Goal: Information Seeking & Learning: Understand process/instructions

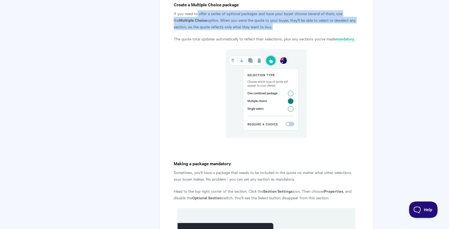
drag, startPoint x: 196, startPoint y: 13, endPoint x: 348, endPoint y: 30, distance: 152.8
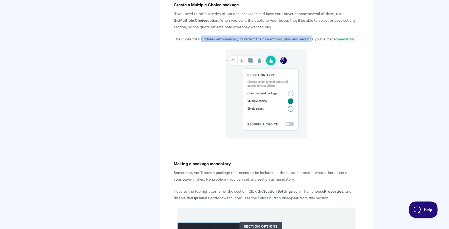
drag, startPoint x: 202, startPoint y: 39, endPoint x: 311, endPoint y: 35, distance: 109.5
click at [311, 35] on p "The quote total updates automatically to reflect their selections, plus any sec…" at bounding box center [266, 38] width 185 height 7
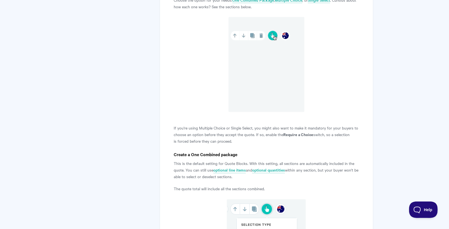
scroll to position [672, 0]
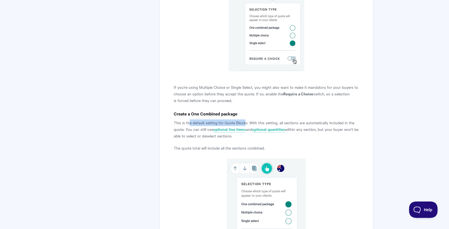
drag, startPoint x: 188, startPoint y: 123, endPoint x: 245, endPoint y: 122, distance: 56.4
click at [245, 122] on p "This is the default setting for Quote Blocks. With this setting, all sections a…" at bounding box center [266, 130] width 185 height 20
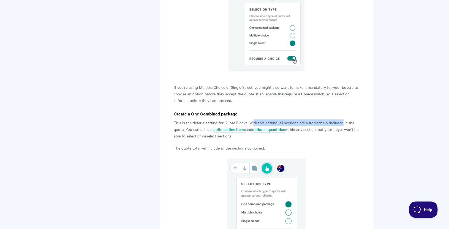
drag, startPoint x: 252, startPoint y: 122, endPoint x: 342, endPoint y: 122, distance: 90.2
click at [342, 122] on p "This is the default setting for Quote Blocks. With this setting, all sections a…" at bounding box center [266, 130] width 185 height 20
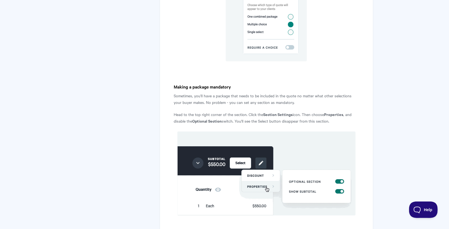
scroll to position [1179, 0]
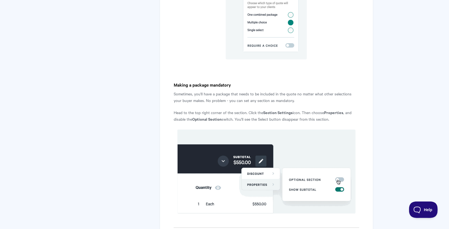
drag, startPoint x: 218, startPoint y: 93, endPoint x: 341, endPoint y: 98, distance: 123.3
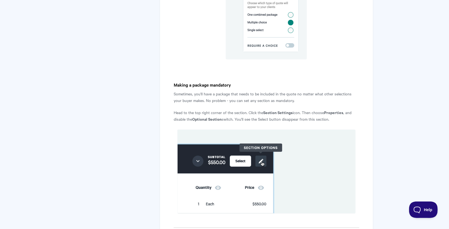
click at [341, 98] on p "Sometimes, you'll have a package that needs to be included in the quote no matt…" at bounding box center [266, 96] width 185 height 13
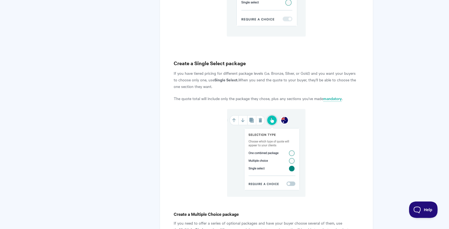
scroll to position [887, 0]
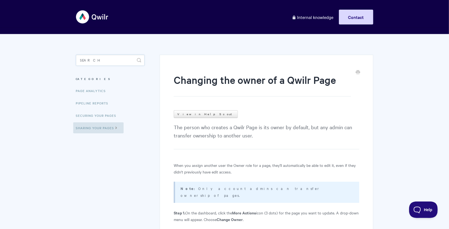
click at [111, 59] on input "Search" at bounding box center [110, 60] width 68 height 11
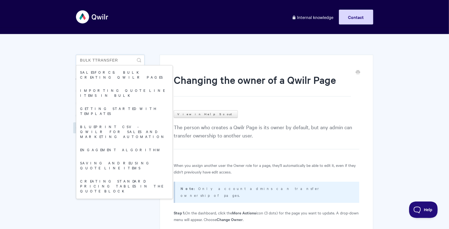
drag, startPoint x: 96, startPoint y: 60, endPoint x: 98, endPoint y: 63, distance: 3.6
click at [96, 60] on input "bulk ttransfer" at bounding box center [110, 60] width 68 height 11
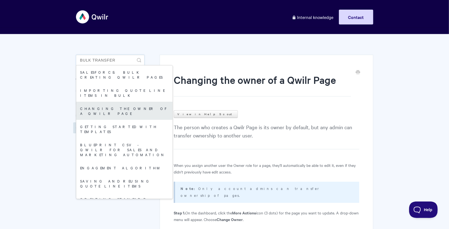
type input "bulk transfer"
click at [104, 102] on link "Changing the owner of a Qwilr Page" at bounding box center [124, 111] width 96 height 18
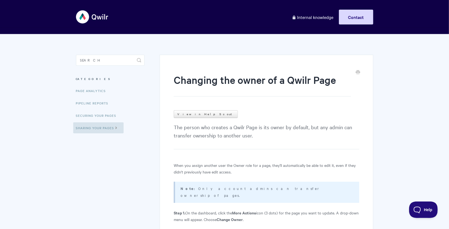
scroll to position [124, 0]
